Goal: Check status: Check status

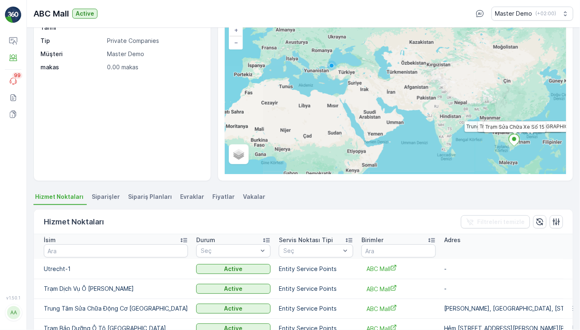
scroll to position [65, 0]
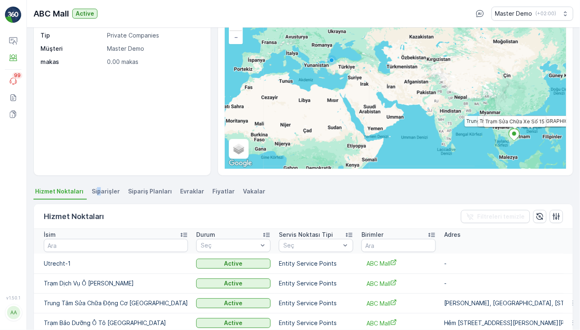
click at [97, 190] on span "Siparişler" at bounding box center [106, 191] width 28 height 8
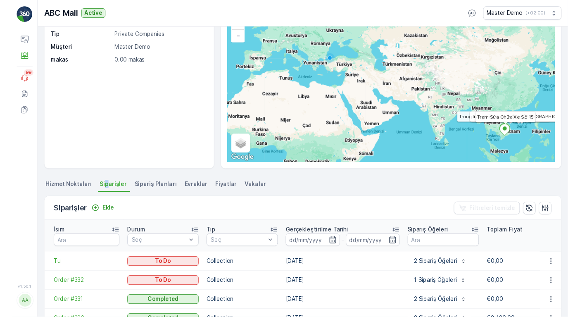
scroll to position [123, 0]
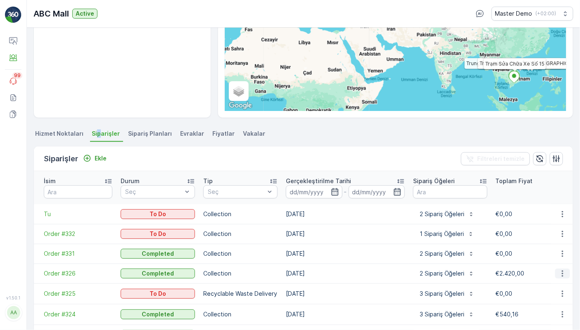
click at [559, 270] on icon "button" at bounding box center [562, 274] width 8 height 8
click at [536, 277] on span "Daha fazla ayrıntı görün" at bounding box center [543, 278] width 66 height 8
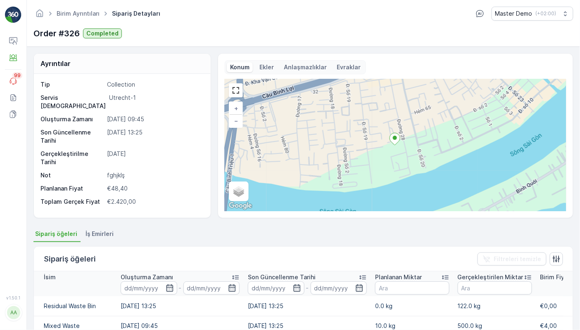
click at [349, 61] on div "Konum Ekler Anlaşmazlıklar Evraklar" at bounding box center [295, 67] width 141 height 14
click at [345, 64] on p "Evraklar" at bounding box center [349, 67] width 24 height 8
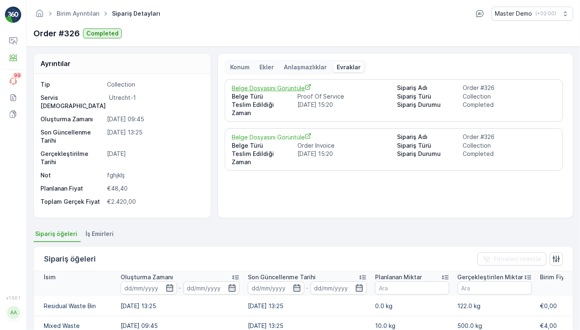
click at [290, 87] on span "Belge Dosyasını Görüntüle" at bounding box center [311, 88] width 159 height 9
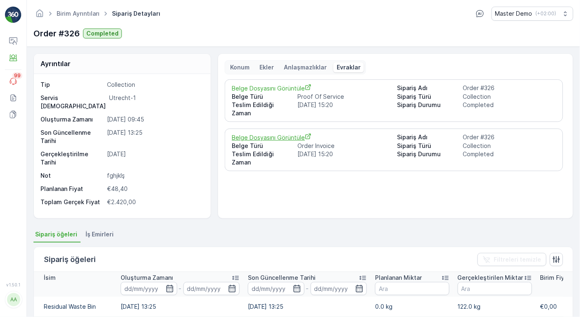
click at [273, 133] on span "Belge Dosyasını Görüntüle" at bounding box center [311, 137] width 159 height 9
